Goal: Navigation & Orientation: Find specific page/section

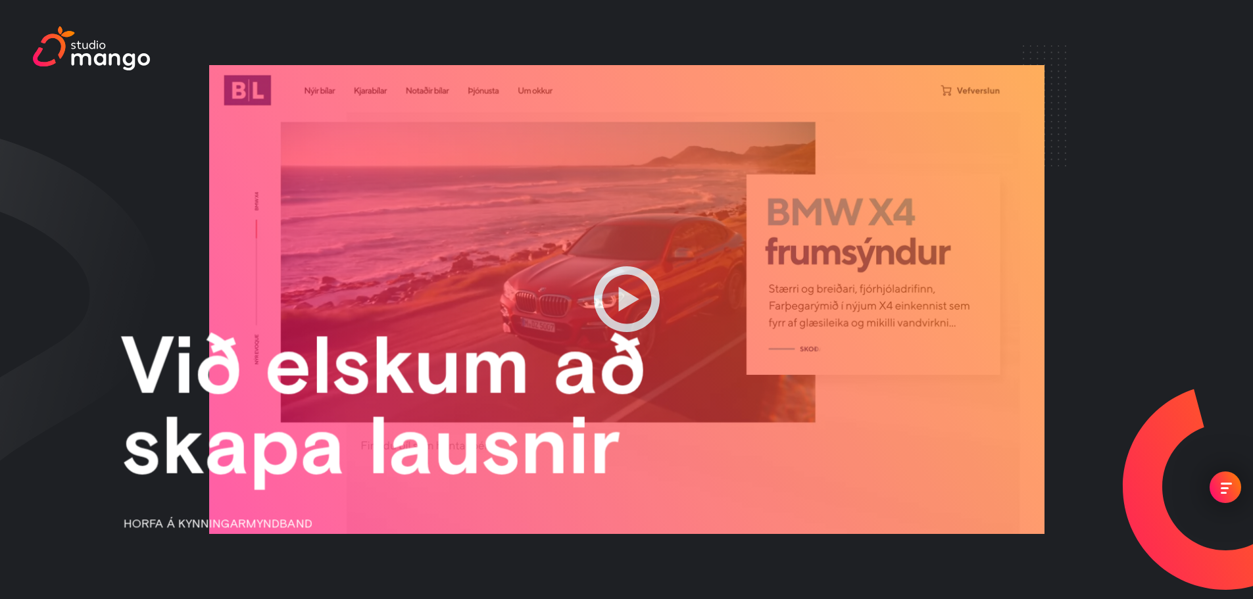
click at [1228, 493] on div "menu" at bounding box center [1225, 488] width 11 height 11
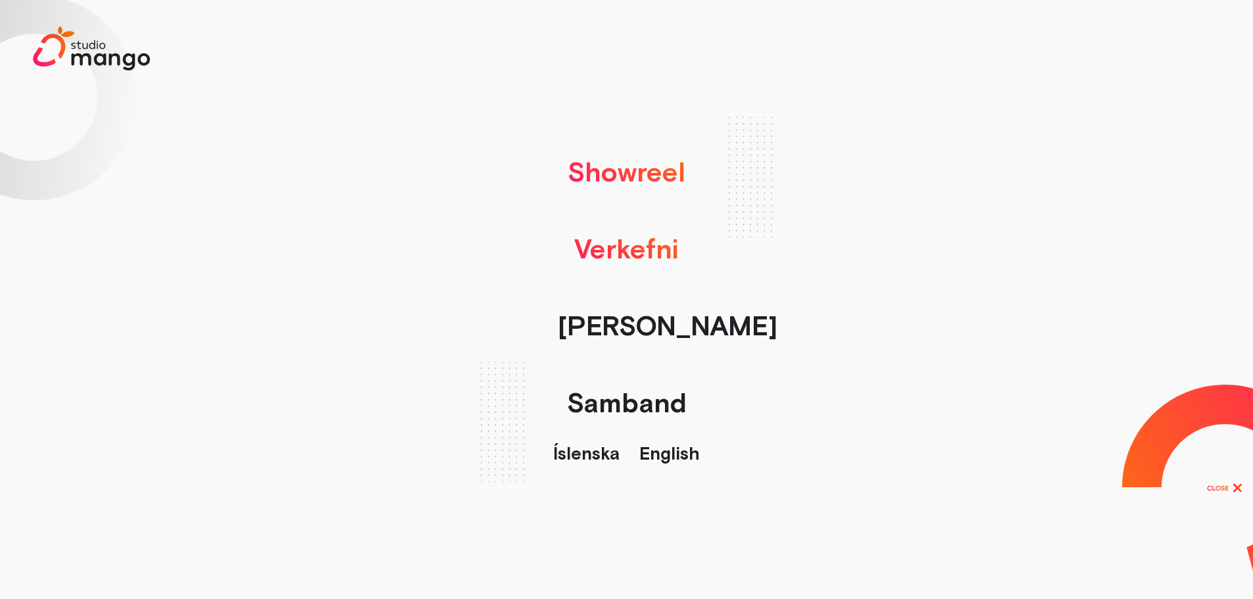
click at [659, 254] on link "Verkefni" at bounding box center [626, 248] width 118 height 77
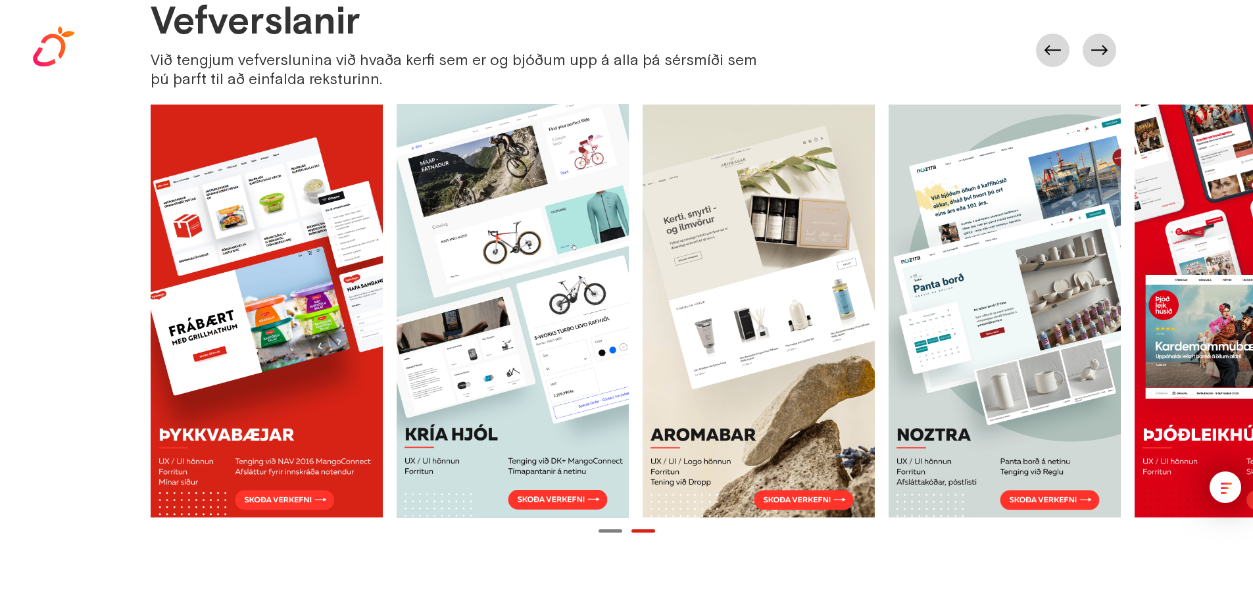
drag, startPoint x: 659, startPoint y: 254, endPoint x: 134, endPoint y: 176, distance: 530.5
click at [133, 176] on div "Vefverslanir Við tengjum vefverslunina við hvaða kerfi sem er og bjóðum upp á a…" at bounding box center [626, 268] width 1253 height 537
drag, startPoint x: 569, startPoint y: 283, endPoint x: 108, endPoint y: 189, distance: 470.4
click at [70, 181] on div "Vefverslanir Við tengjum vefverslunina við hvaða kerfi sem er og bjóðum upp á a…" at bounding box center [626, 268] width 1253 height 537
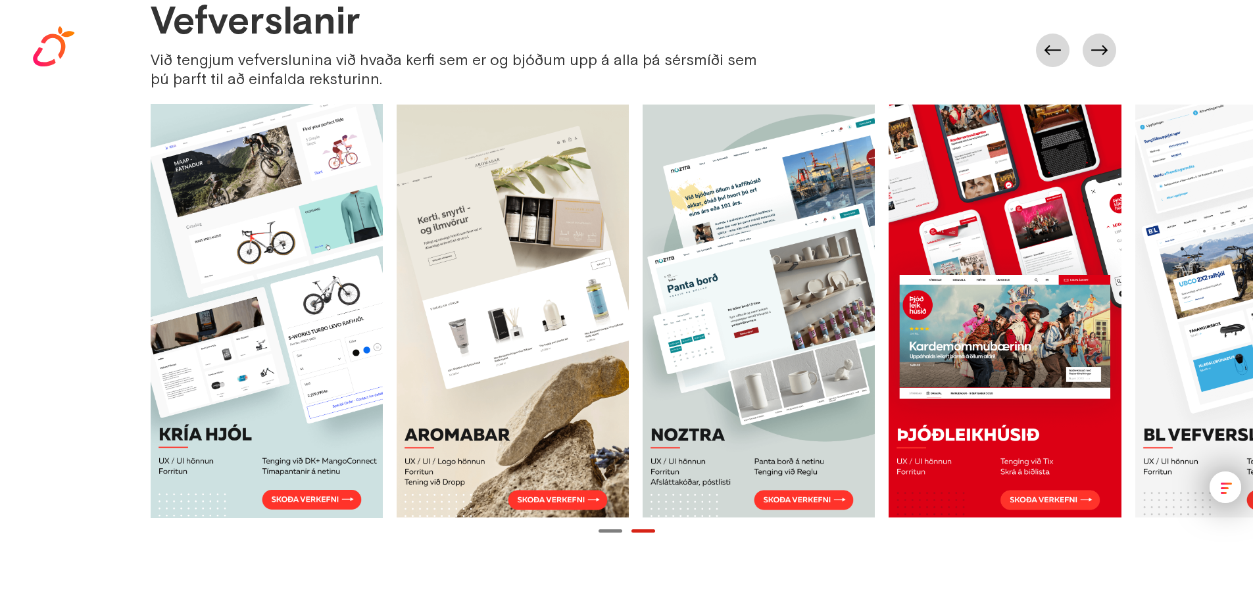
scroll to position [0, 861]
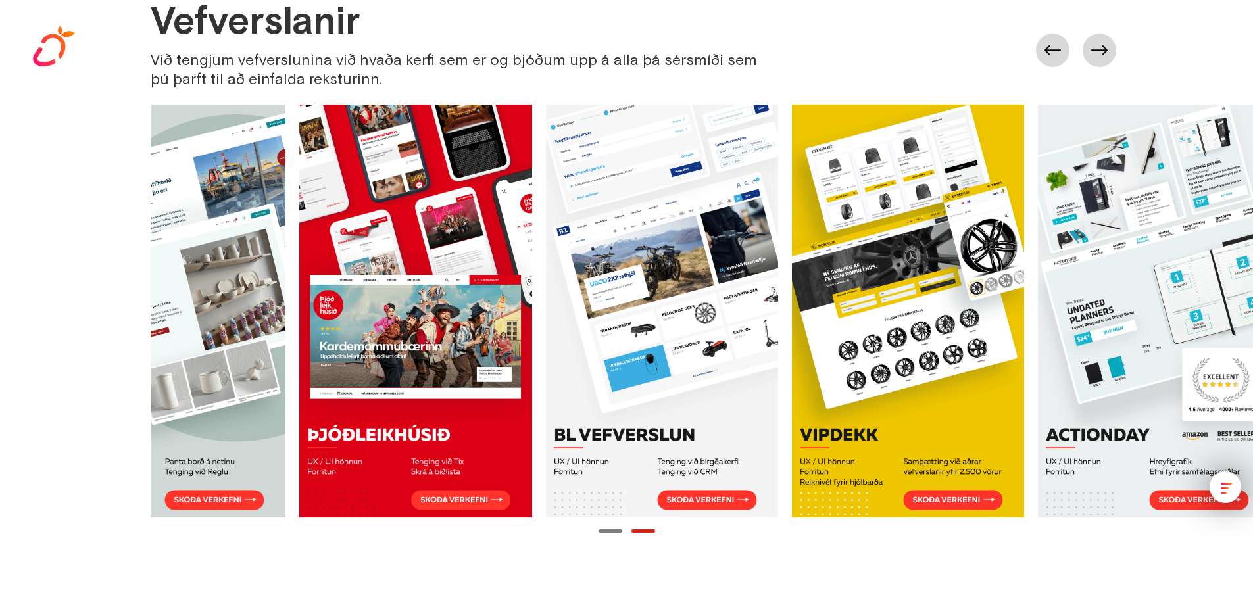
drag, startPoint x: 640, startPoint y: 261, endPoint x: 377, endPoint y: 229, distance: 264.3
click at [377, 229] on div at bounding box center [299, 311] width 1969 height 414
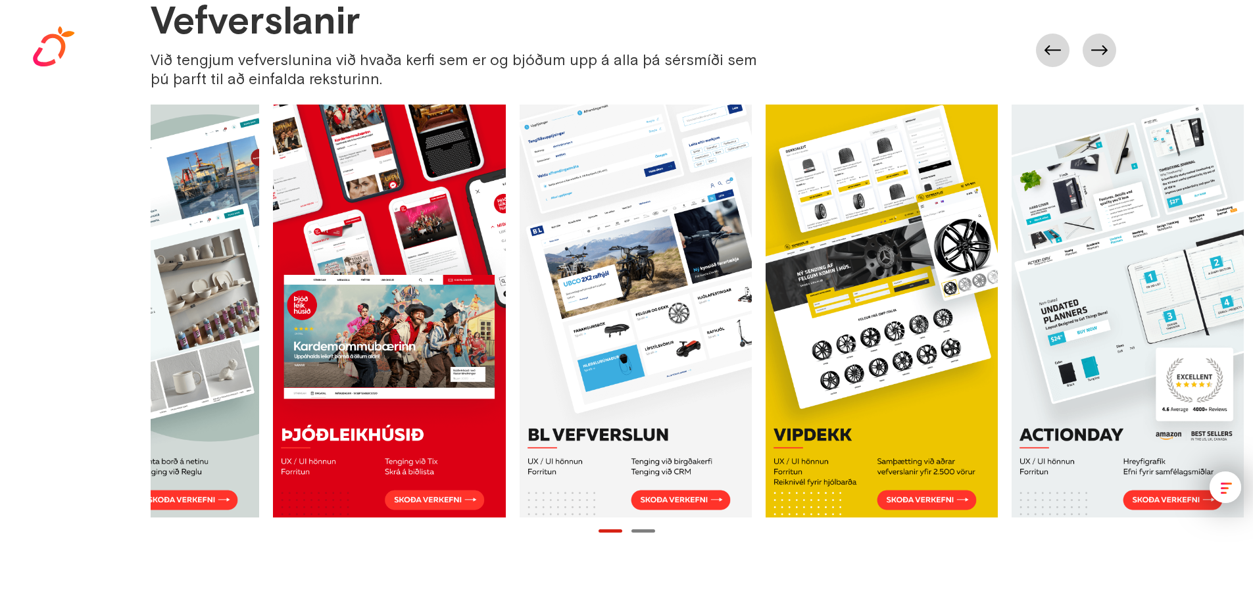
drag, startPoint x: 598, startPoint y: 270, endPoint x: 573, endPoint y: 269, distance: 24.4
click at [573, 269] on link at bounding box center [635, 311] width 232 height 414
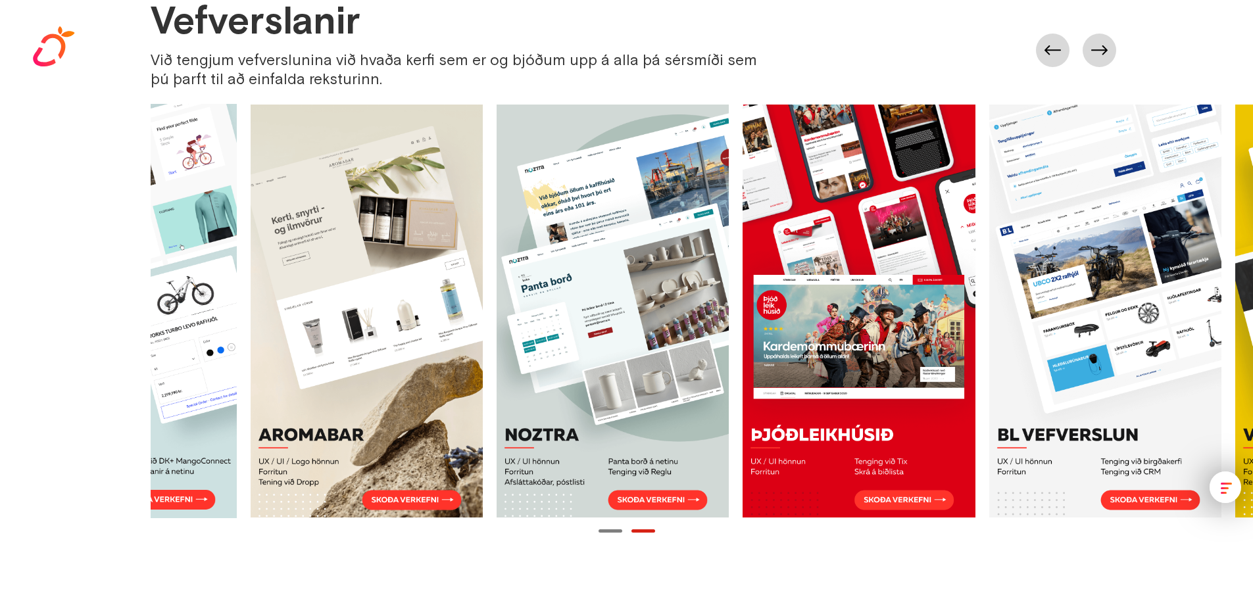
drag, startPoint x: 750, startPoint y: 295, endPoint x: 892, endPoint y: 318, distance: 144.4
click at [892, 318] on div at bounding box center [743, 311] width 1969 height 414
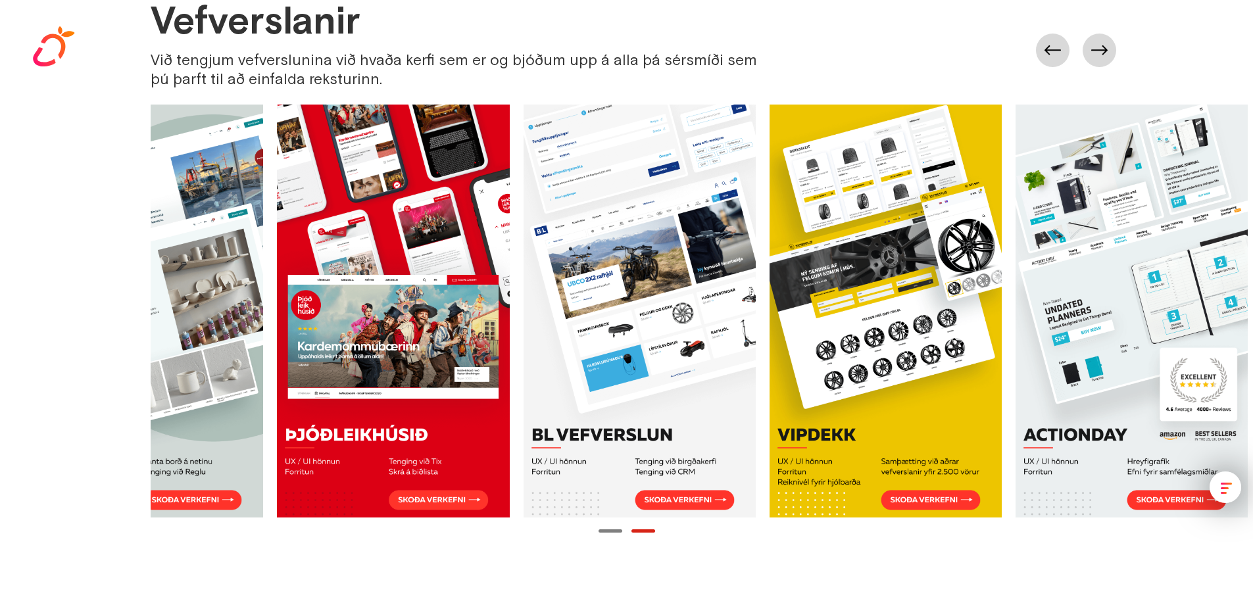
drag, startPoint x: 835, startPoint y: 312, endPoint x: 738, endPoint y: 297, distance: 98.5
click at [738, 297] on div at bounding box center [277, 311] width 1969 height 414
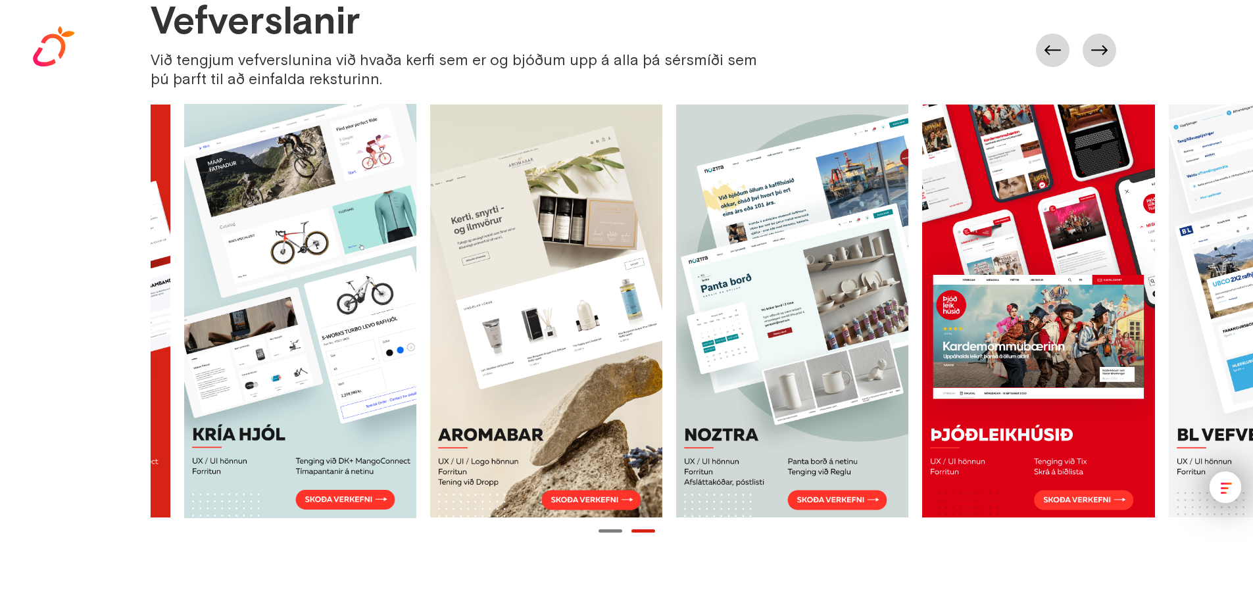
drag, startPoint x: 738, startPoint y: 297, endPoint x: 731, endPoint y: 311, distance: 15.6
click at [844, 335] on div at bounding box center [922, 311] width 1969 height 414
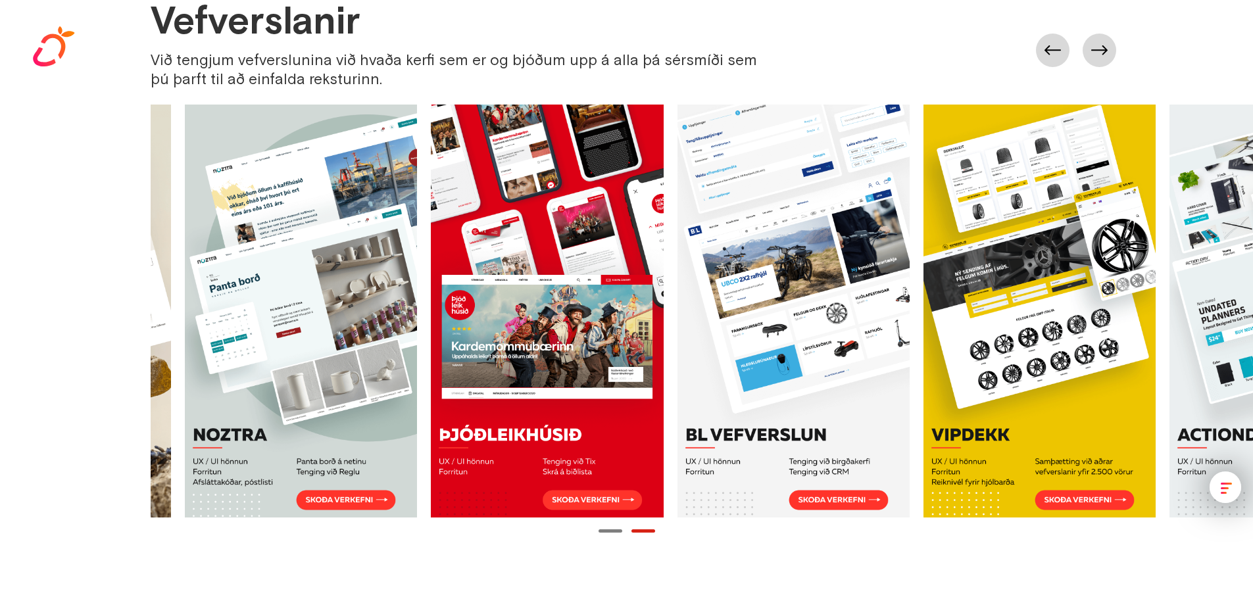
drag, startPoint x: 549, startPoint y: 314, endPoint x: 488, endPoint y: 298, distance: 63.3
click at [490, 299] on div at bounding box center [431, 311] width 1969 height 414
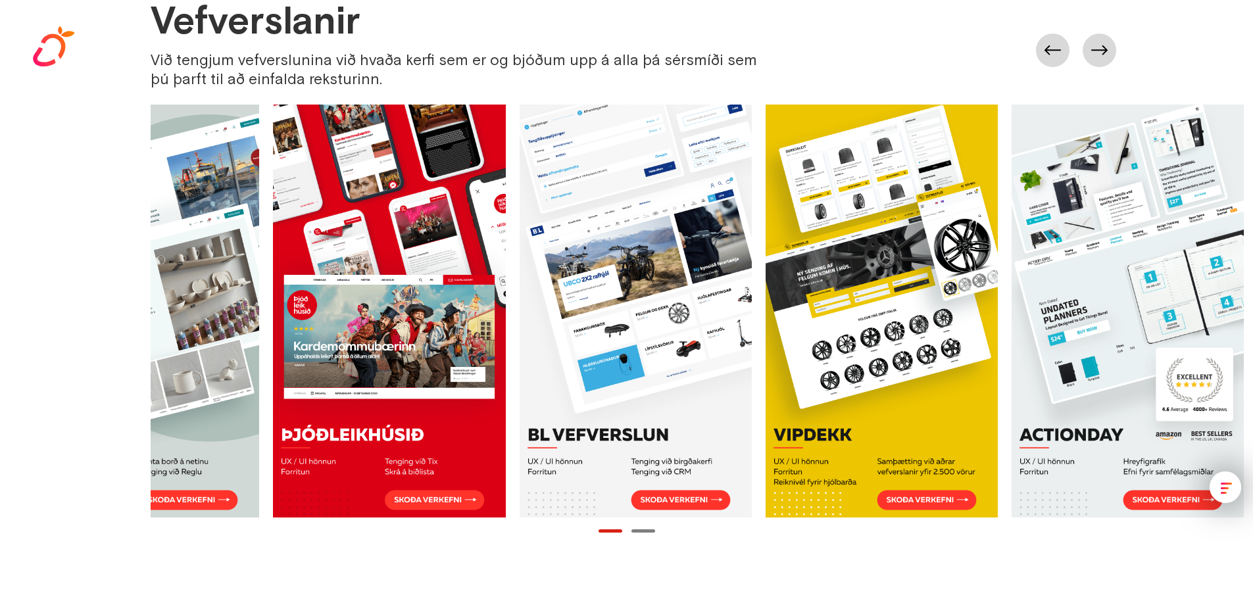
click at [409, 292] on link at bounding box center [389, 311] width 232 height 414
